Goal: Navigation & Orientation: Find specific page/section

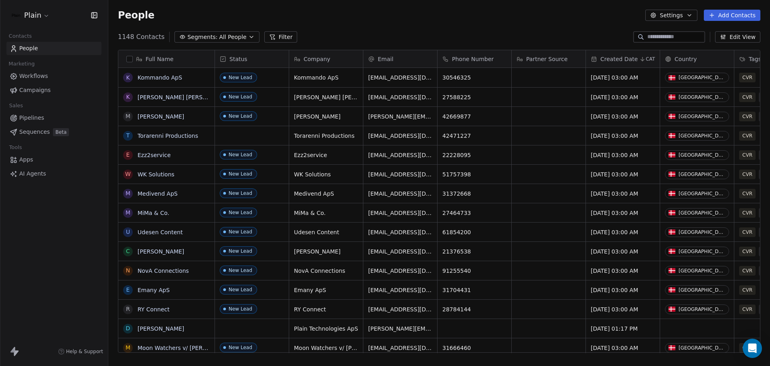
scroll to position [315, 656]
click at [43, 77] on span "Workflows" at bounding box center [33, 76] width 29 height 8
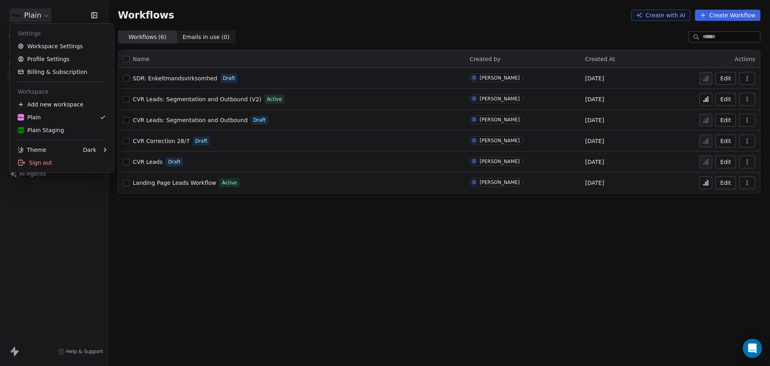
click at [35, 14] on html "Plain Contacts People Marketing Workflows Campaigns Sales Pipelines Sequences B…" at bounding box center [385, 183] width 770 height 366
click at [68, 128] on div "Plain Staging" at bounding box center [62, 130] width 88 height 8
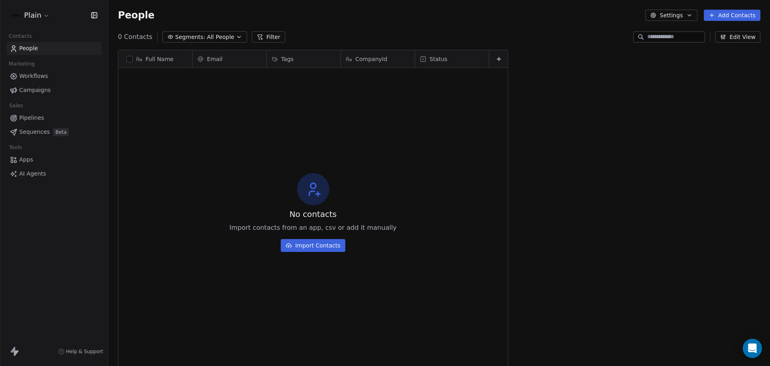
scroll to position [315, 656]
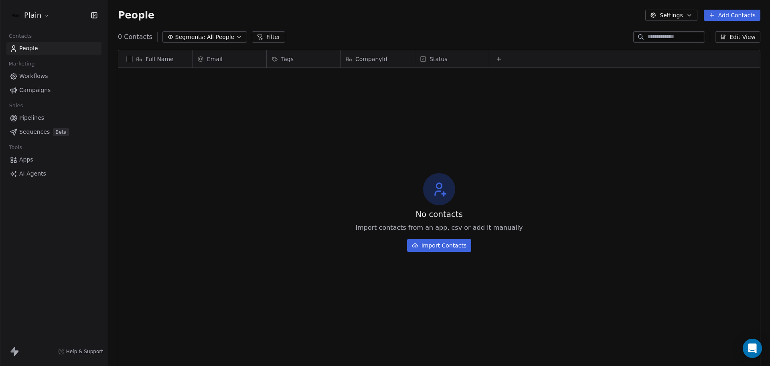
click at [41, 76] on span "Workflows" at bounding box center [33, 76] width 29 height 8
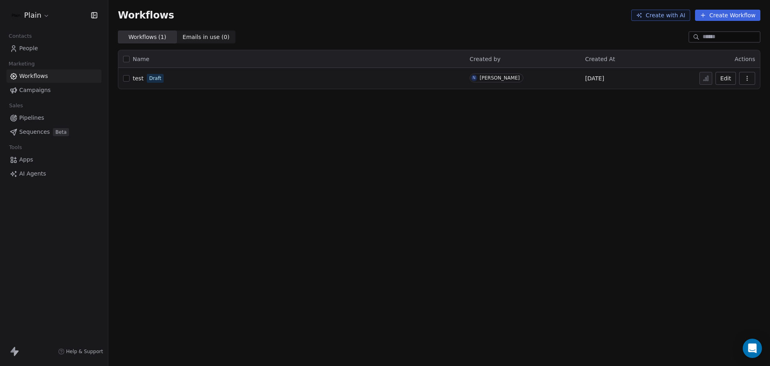
click at [43, 85] on link "Campaigns" at bounding box center [53, 89] width 95 height 13
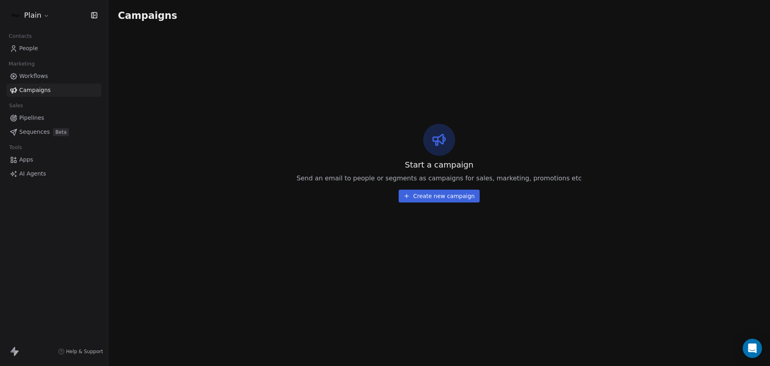
click at [43, 71] on link "Workflows" at bounding box center [53, 75] width 95 height 13
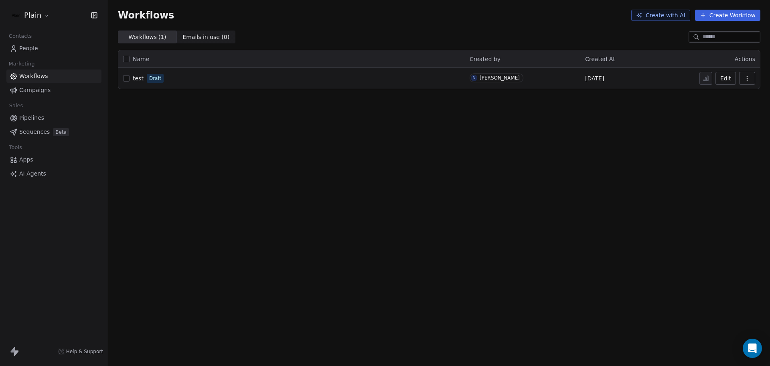
click at [49, 127] on link "Sequences Beta" at bounding box center [53, 131] width 95 height 13
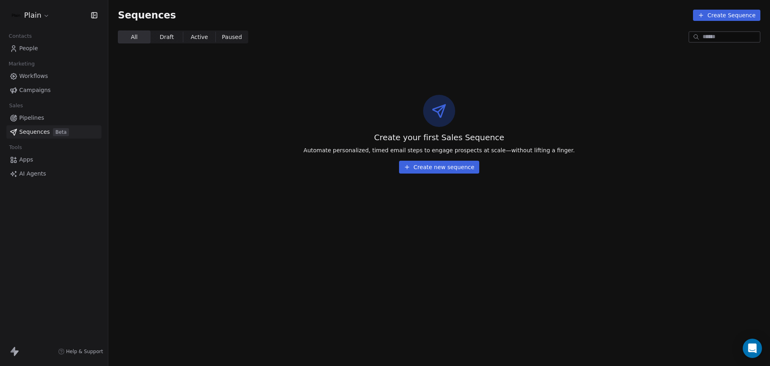
click at [47, 118] on link "Pipelines" at bounding box center [53, 117] width 95 height 13
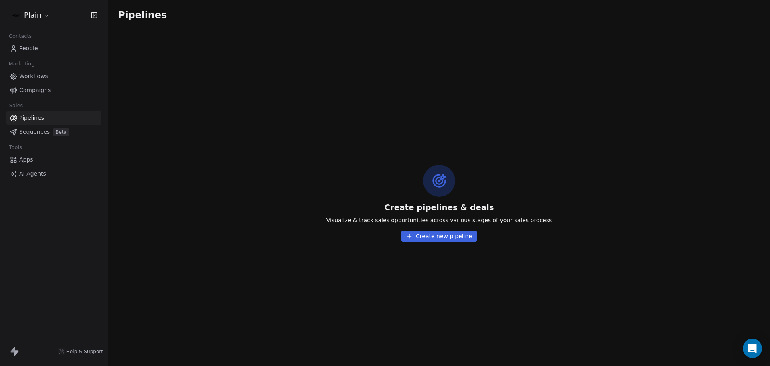
click at [43, 83] on div "Workflows Campaigns" at bounding box center [53, 82] width 95 height 27
click at [42, 78] on span "Workflows" at bounding box center [33, 76] width 29 height 8
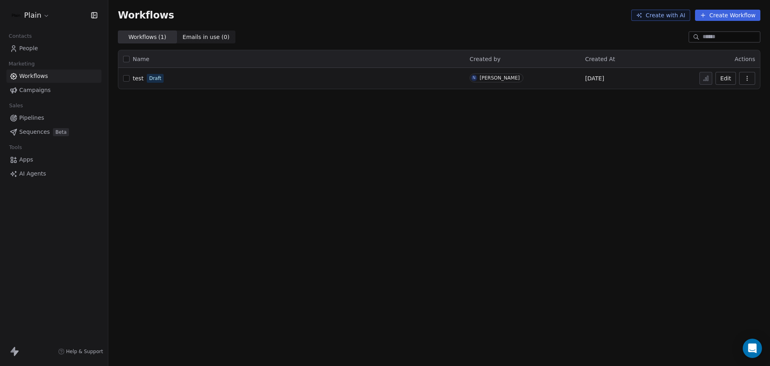
click at [130, 81] on div "test Draft" at bounding box center [291, 78] width 337 height 11
click at [134, 79] on span "test" at bounding box center [138, 78] width 11 height 6
drag, startPoint x: 0, startPoint y: 0, endPoint x: 61, endPoint y: 48, distance: 77.4
click at [61, 48] on link "People" at bounding box center [53, 48] width 95 height 13
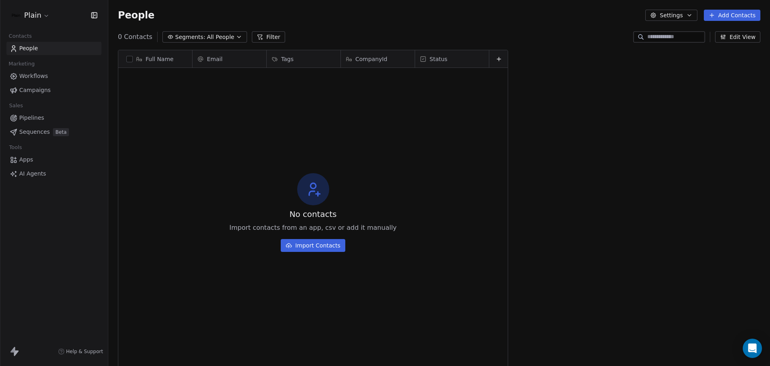
scroll to position [315, 656]
